Goal: Transaction & Acquisition: Purchase product/service

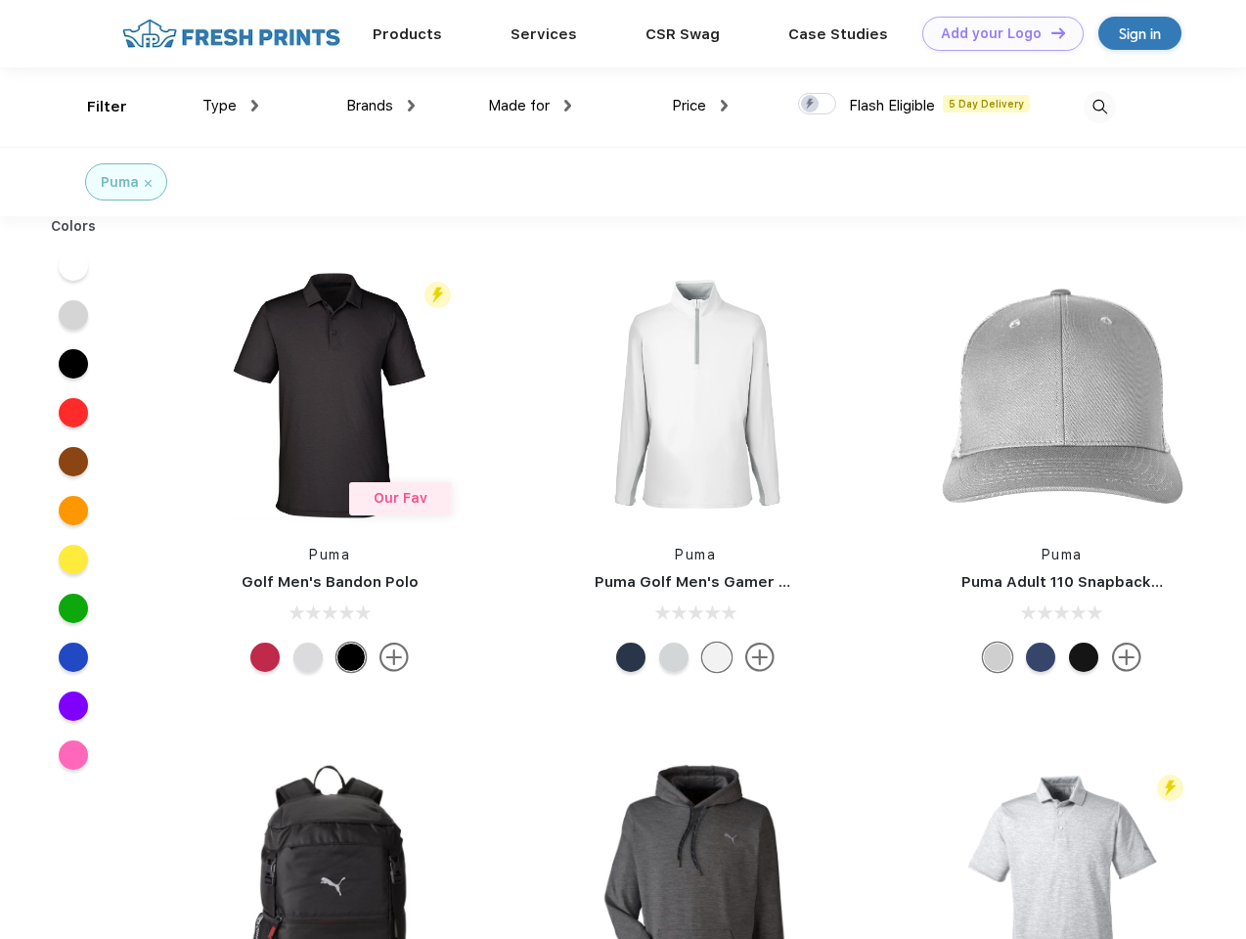
click at [996, 33] on link "Add your Logo Design Tool" at bounding box center [1003, 34] width 161 height 34
click at [0, 0] on div "Design Tool" at bounding box center [0, 0] width 0 height 0
click at [1050, 32] on link "Add your Logo Design Tool" at bounding box center [1003, 34] width 161 height 34
click at [94, 107] on div "Filter" at bounding box center [107, 107] width 40 height 23
click at [231, 106] on span "Type" at bounding box center [220, 106] width 34 height 18
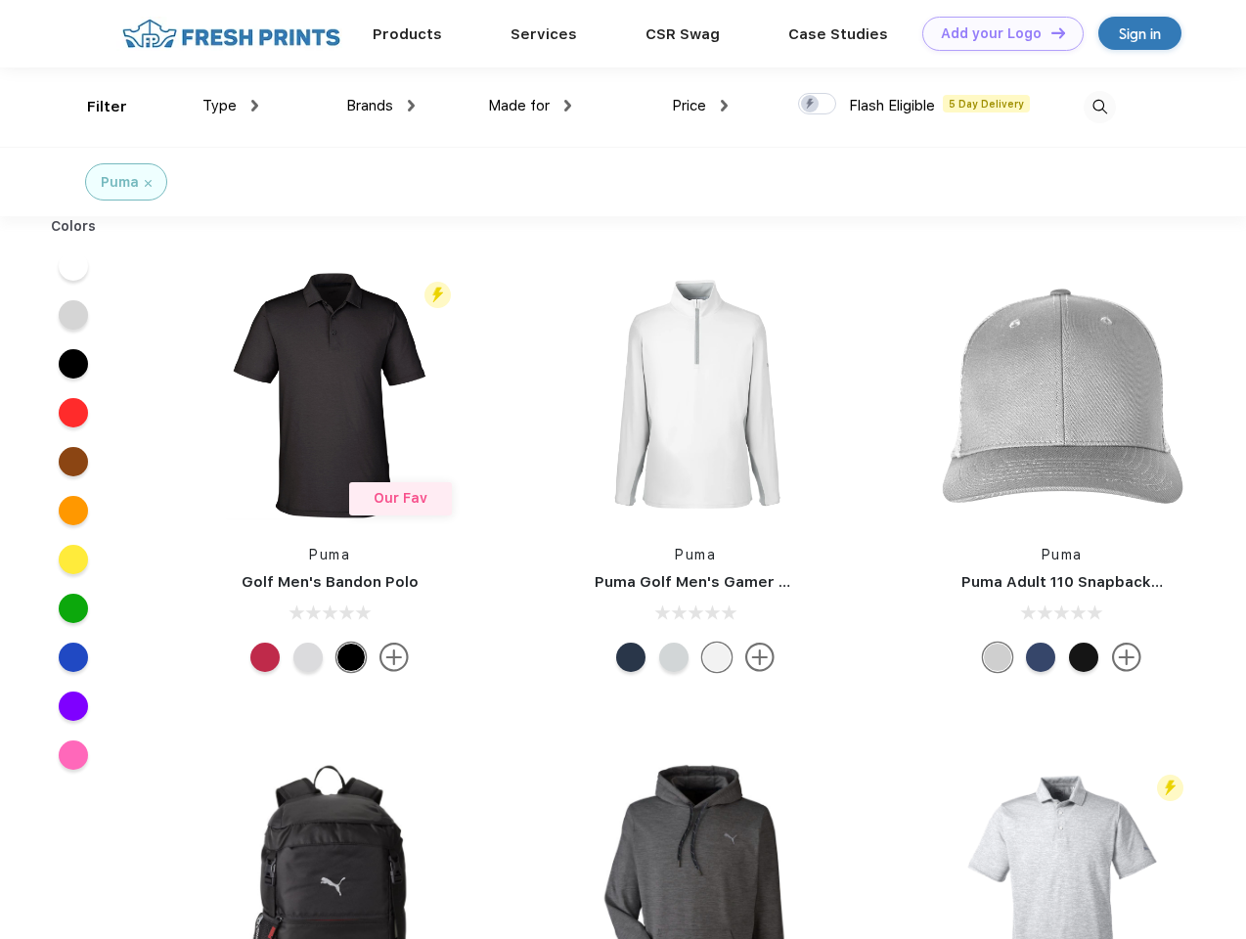
click at [381, 106] on span "Brands" at bounding box center [369, 106] width 47 height 18
click at [530, 106] on span "Made for" at bounding box center [519, 106] width 62 height 18
click at [700, 106] on span "Price" at bounding box center [689, 106] width 34 height 18
click at [818, 105] on div at bounding box center [817, 104] width 38 height 22
click at [811, 105] on input "checkbox" at bounding box center [804, 98] width 13 height 13
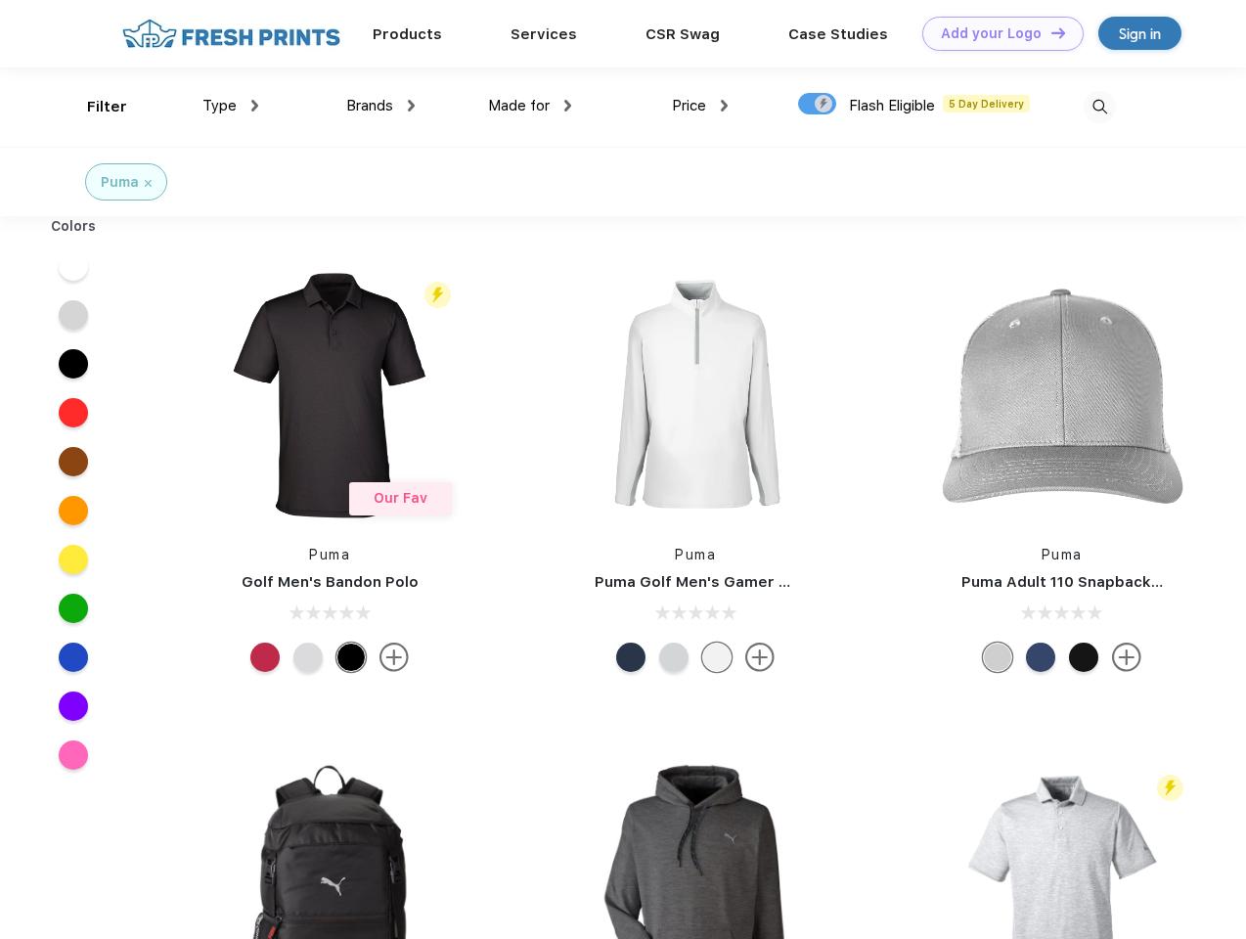
click at [1100, 107] on img at bounding box center [1100, 107] width 32 height 32
